Goal: Task Accomplishment & Management: Complete application form

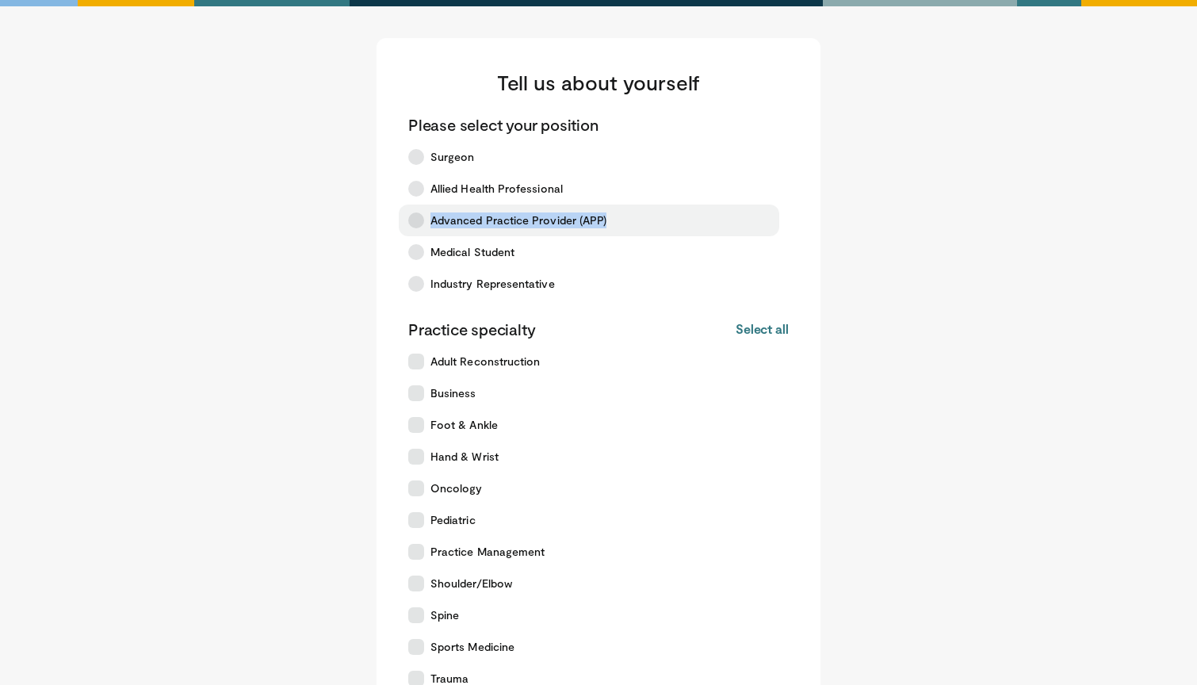
drag, startPoint x: 434, startPoint y: 223, endPoint x: 606, endPoint y: 217, distance: 172.9
click at [606, 217] on label "Advanced Practice Provider (APP)" at bounding box center [589, 220] width 380 height 32
copy span "Advanced Practice Provider (APP)"
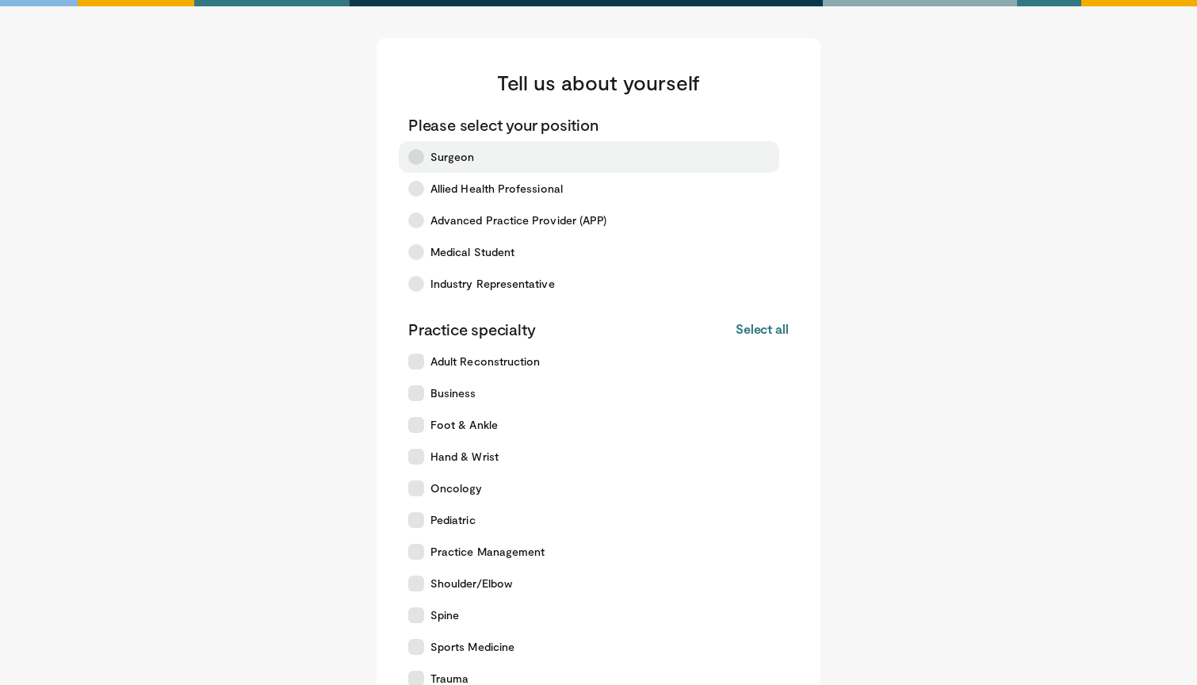
click at [418, 162] on icon at bounding box center [416, 157] width 16 height 16
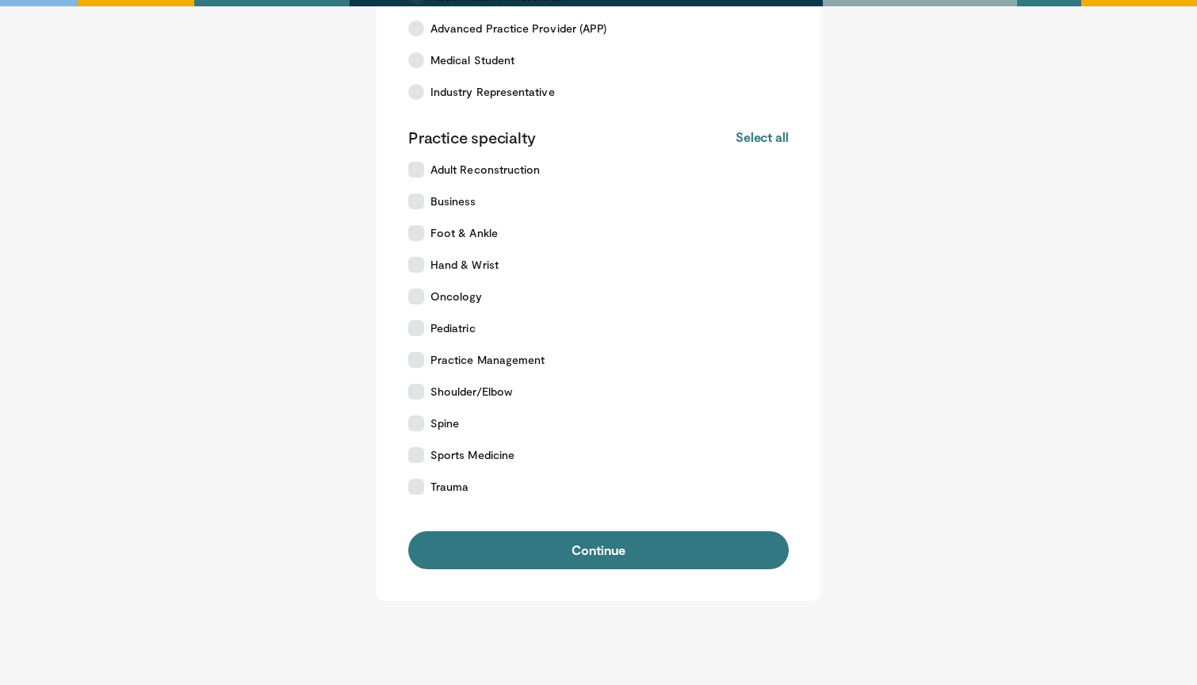
scroll to position [208, 0]
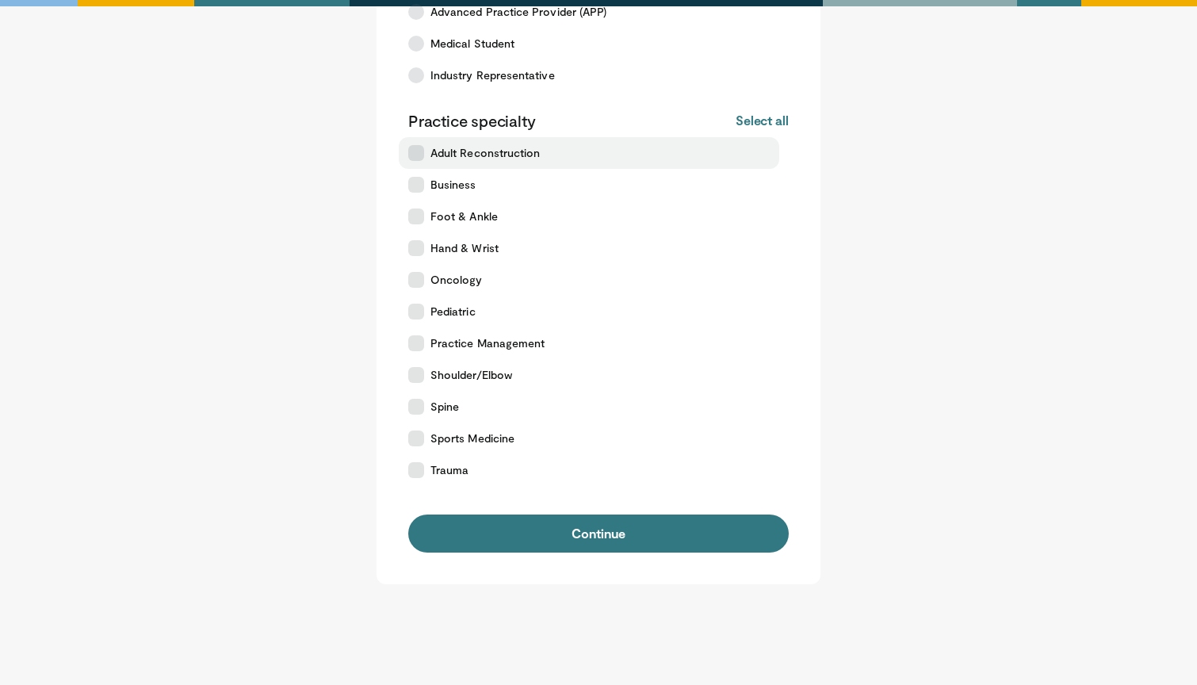
click at [420, 159] on icon at bounding box center [416, 153] width 16 height 16
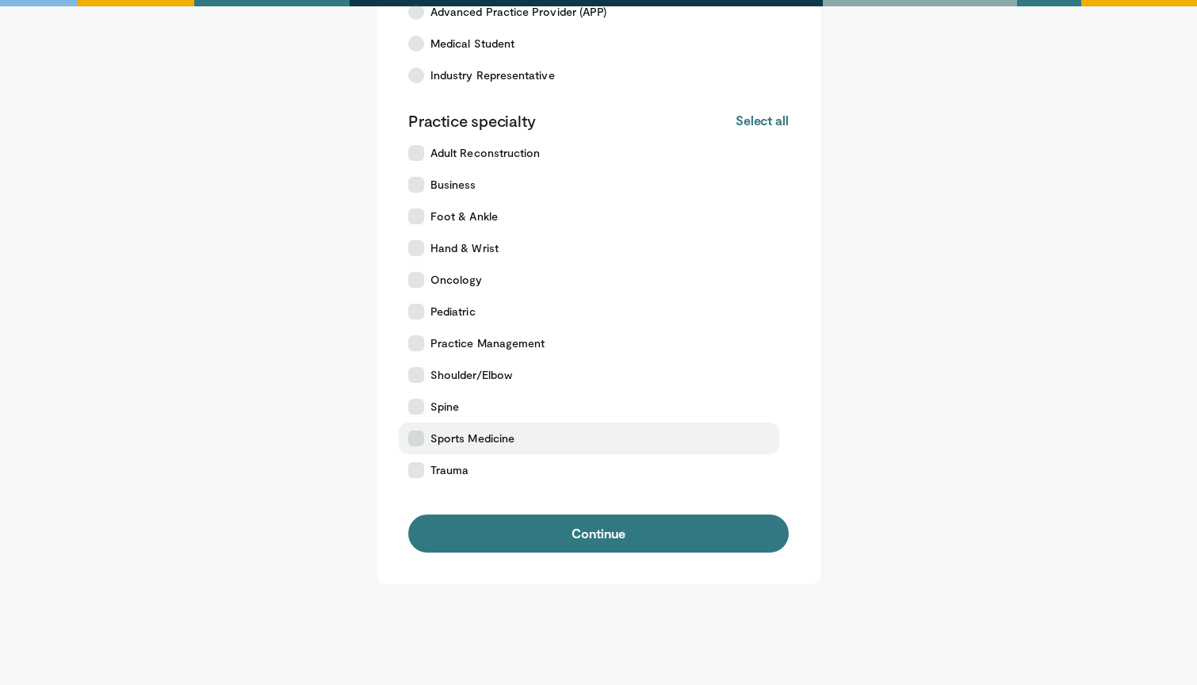
click at [415, 436] on icon at bounding box center [416, 438] width 16 height 16
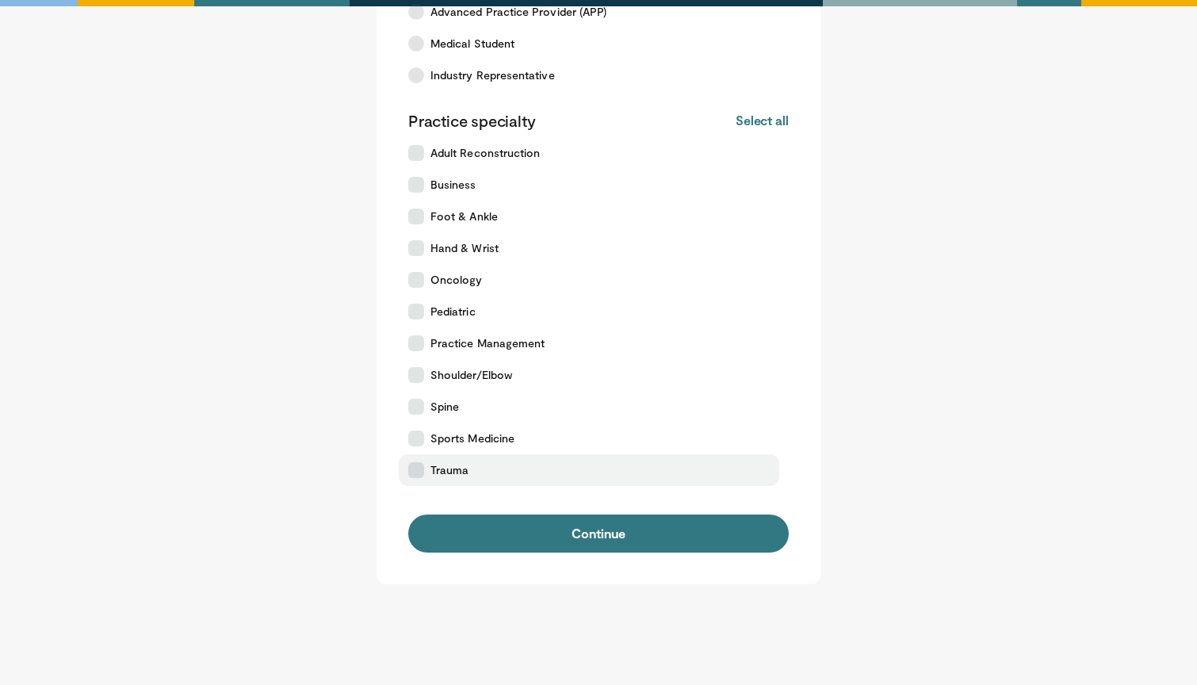
click at [419, 464] on icon at bounding box center [416, 470] width 16 height 16
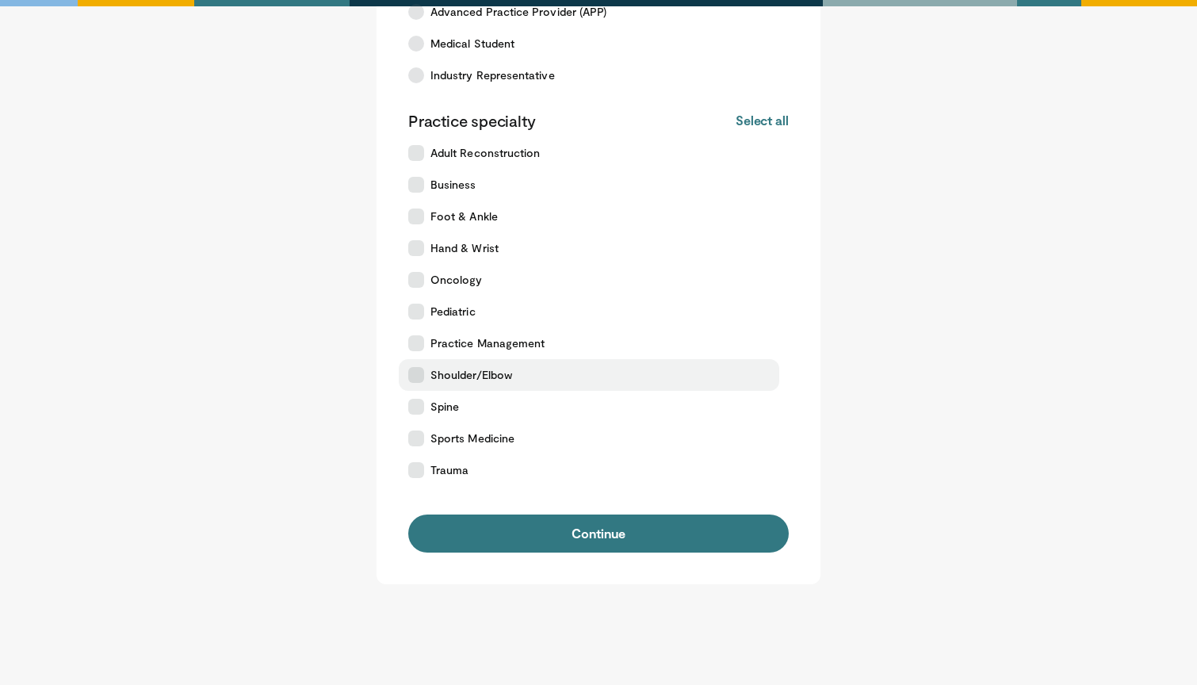
click at [414, 372] on icon at bounding box center [416, 375] width 16 height 16
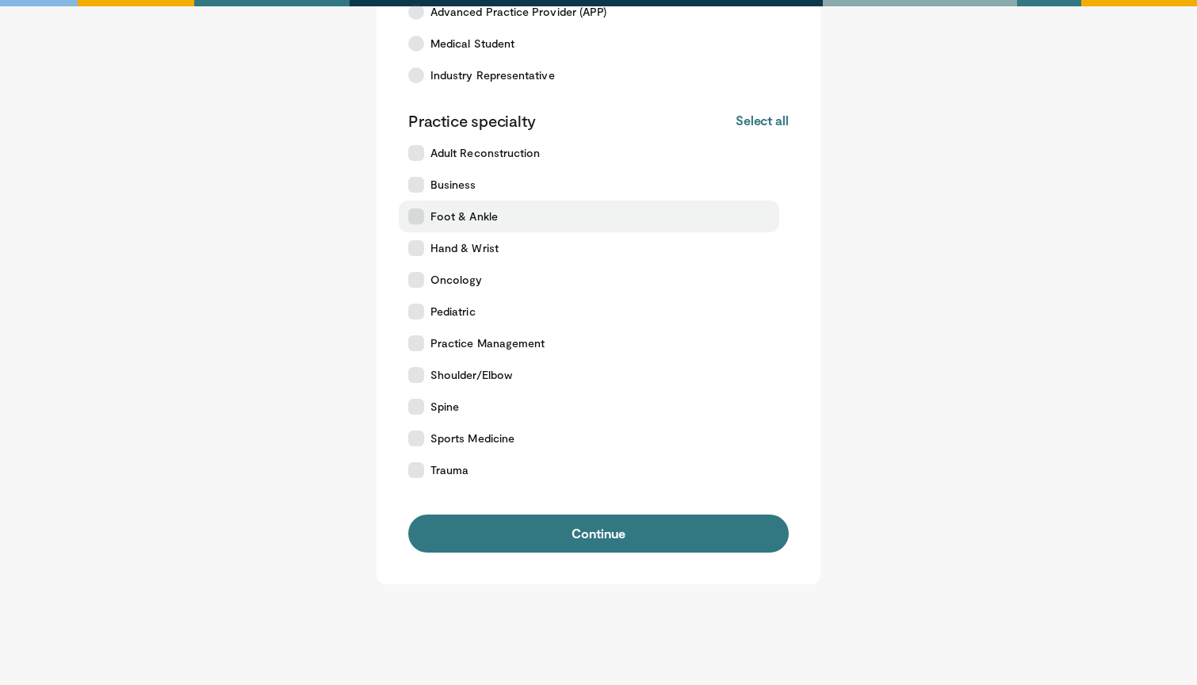
click at [418, 214] on icon at bounding box center [416, 216] width 16 height 16
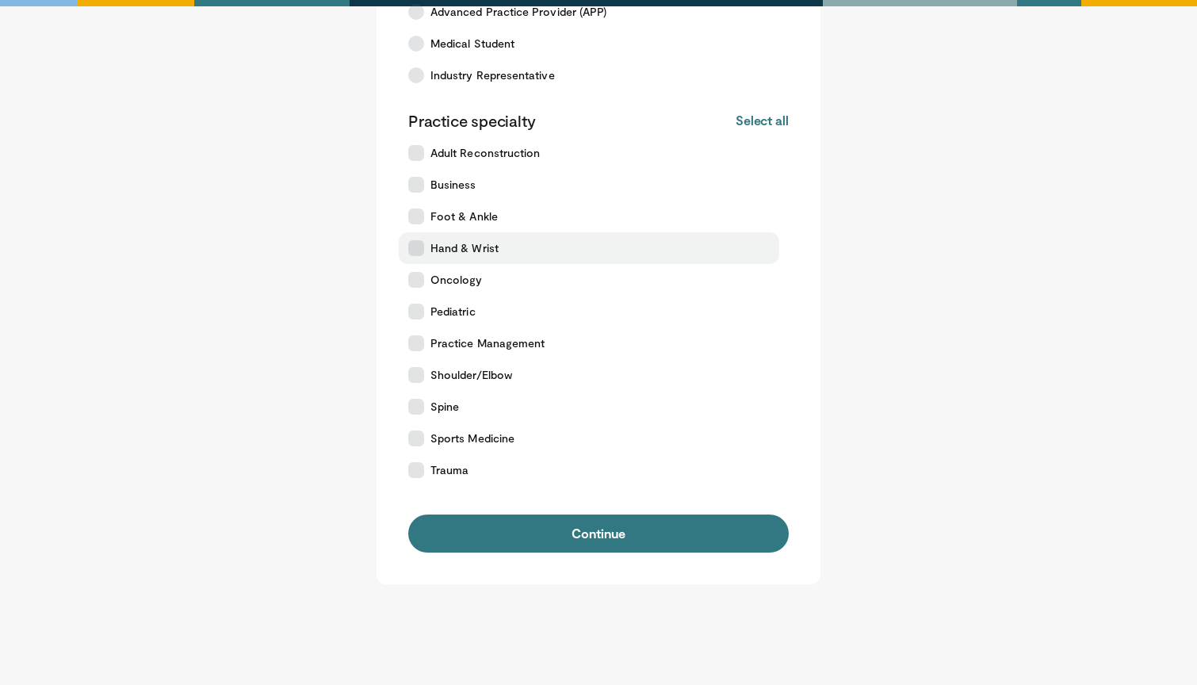
click at [416, 239] on label "Hand & Wrist" at bounding box center [589, 248] width 380 height 32
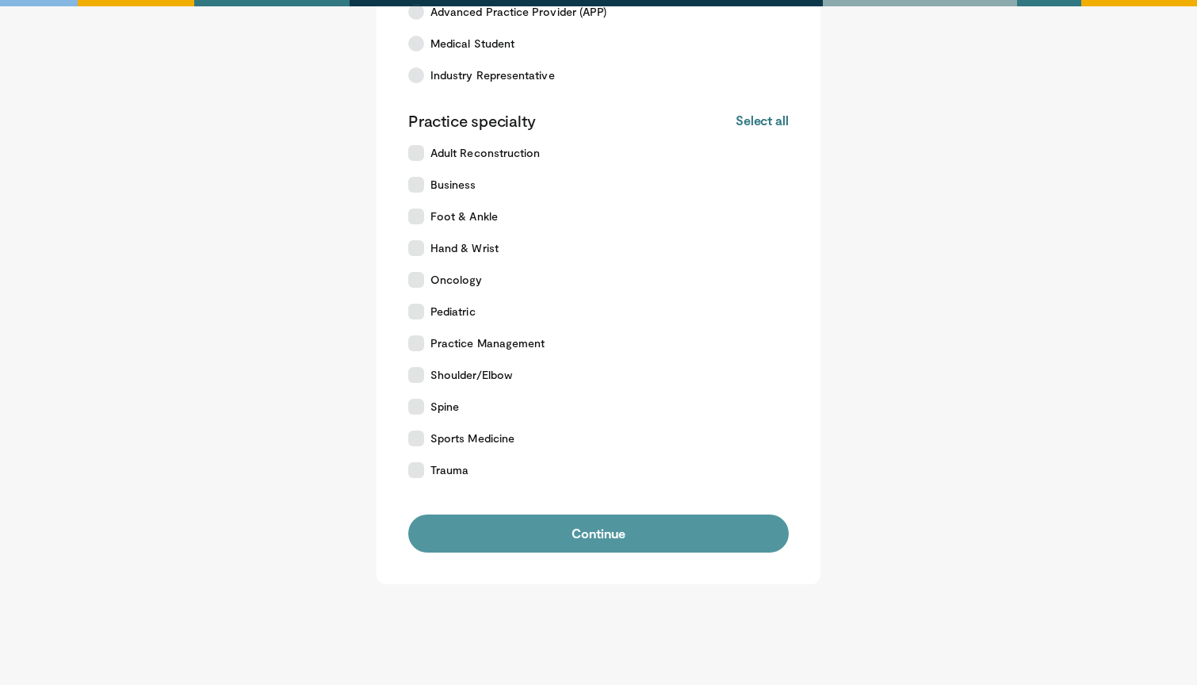
click at [513, 532] on button "Continue" at bounding box center [598, 533] width 380 height 38
